Goal: Task Accomplishment & Management: Use online tool/utility

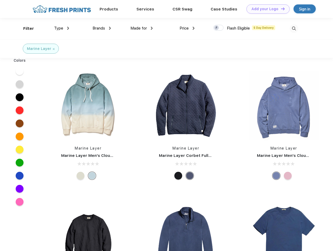
click at [266, 9] on link "Add your Logo Design Tool" at bounding box center [268, 8] width 43 height 9
click at [0, 0] on div "Design Tool" at bounding box center [0, 0] width 0 height 0
click at [281, 9] on link "Add your Logo Design Tool" at bounding box center [268, 8] width 43 height 9
click at [25, 28] on div "Filter" at bounding box center [28, 29] width 11 height 6
click at [62, 28] on span "Type" at bounding box center [58, 28] width 9 height 5
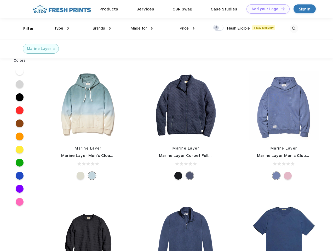
click at [102, 28] on span "Brands" at bounding box center [99, 28] width 13 height 5
click at [142, 28] on span "Made for" at bounding box center [138, 28] width 16 height 5
click at [187, 28] on span "Price" at bounding box center [184, 28] width 9 height 5
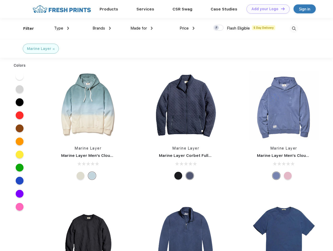
click at [219, 28] on div at bounding box center [218, 28] width 10 height 6
click at [217, 28] on input "checkbox" at bounding box center [214, 26] width 3 height 3
checkbox input "true"
